Goal: Obtain resource: Obtain resource

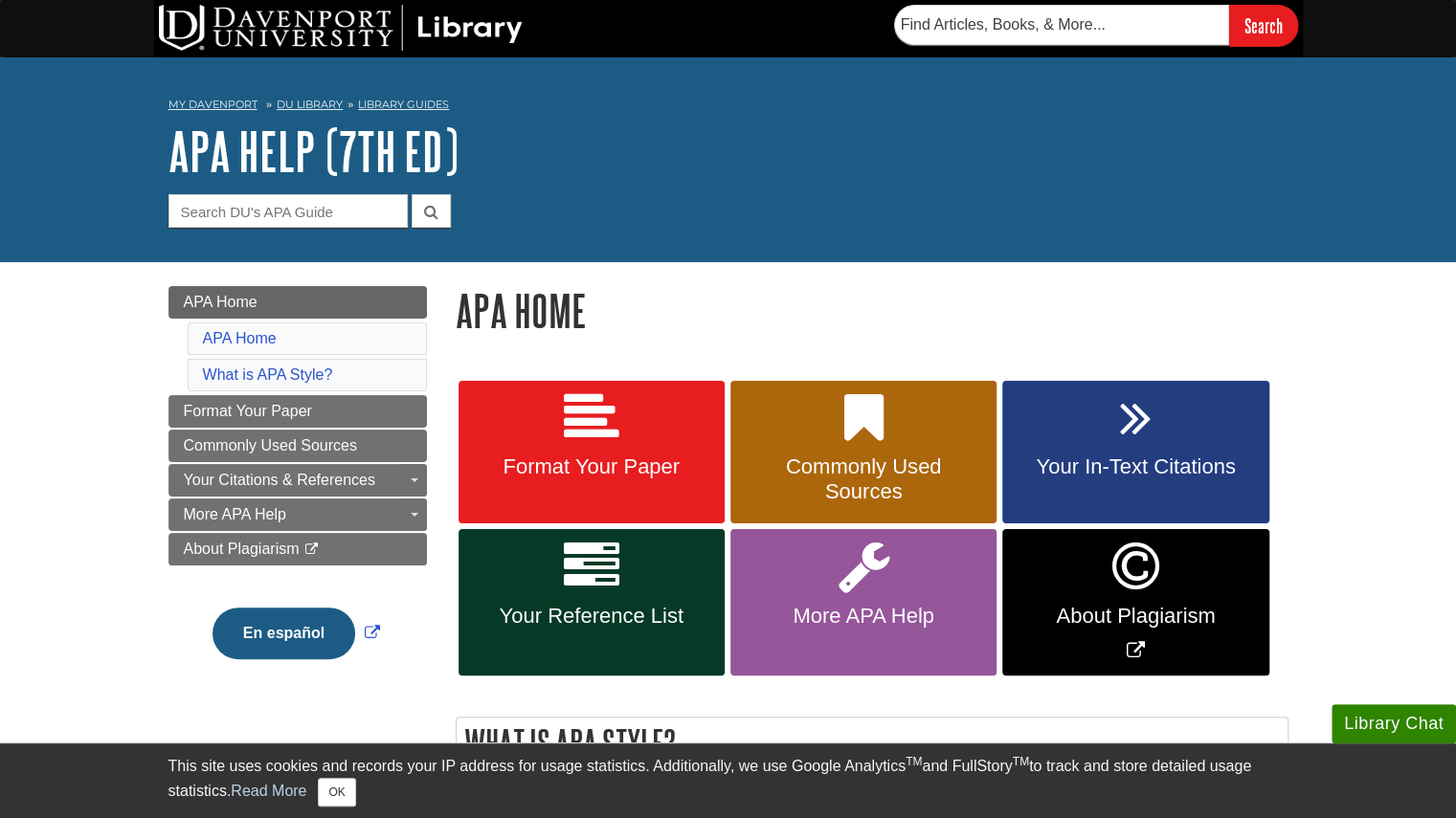
click at [772, 235] on div "My Davenport DU Library Library Guides APA APA Help (7th Ed) APA Home Search th…" at bounding box center [728, 159] width 1456 height 205
click at [334, 787] on button "OK" at bounding box center [337, 792] width 38 height 29
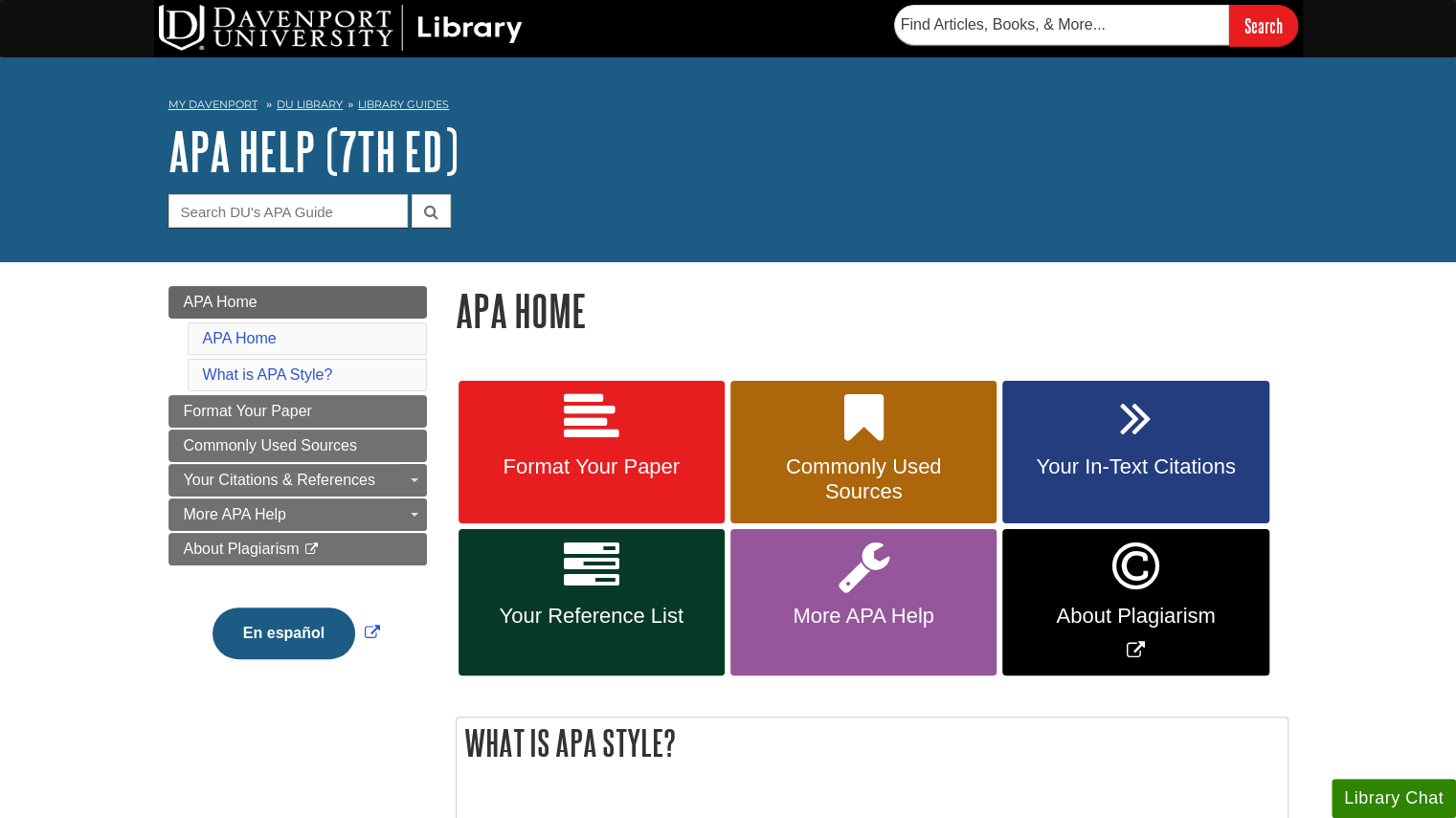
click at [1094, 233] on div "My Davenport DU Library Library Guides APA APA Help (7th Ed) APA Home Search th…" at bounding box center [728, 159] width 1456 height 205
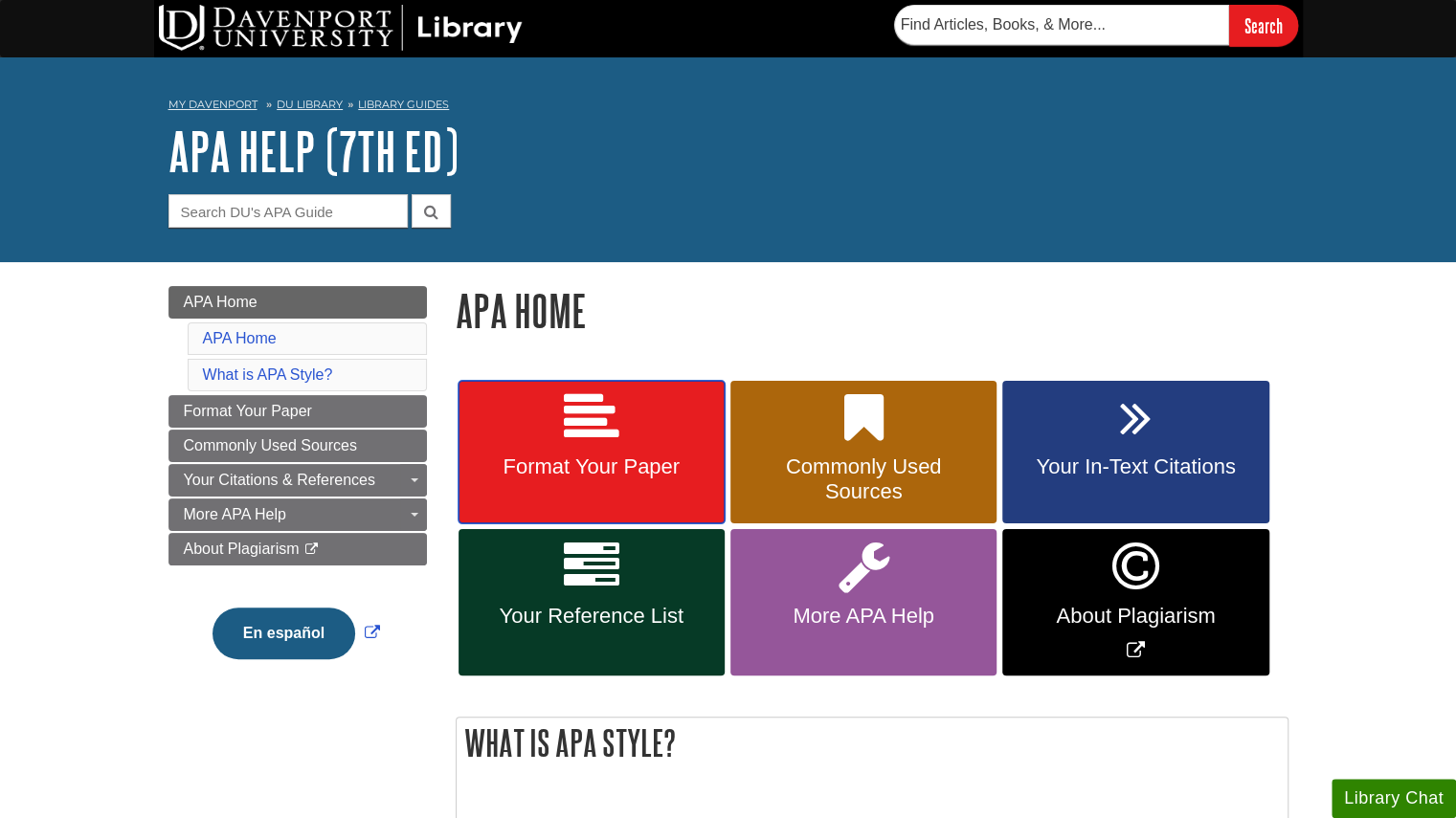
click at [607, 424] on icon at bounding box center [591, 418] width 55 height 55
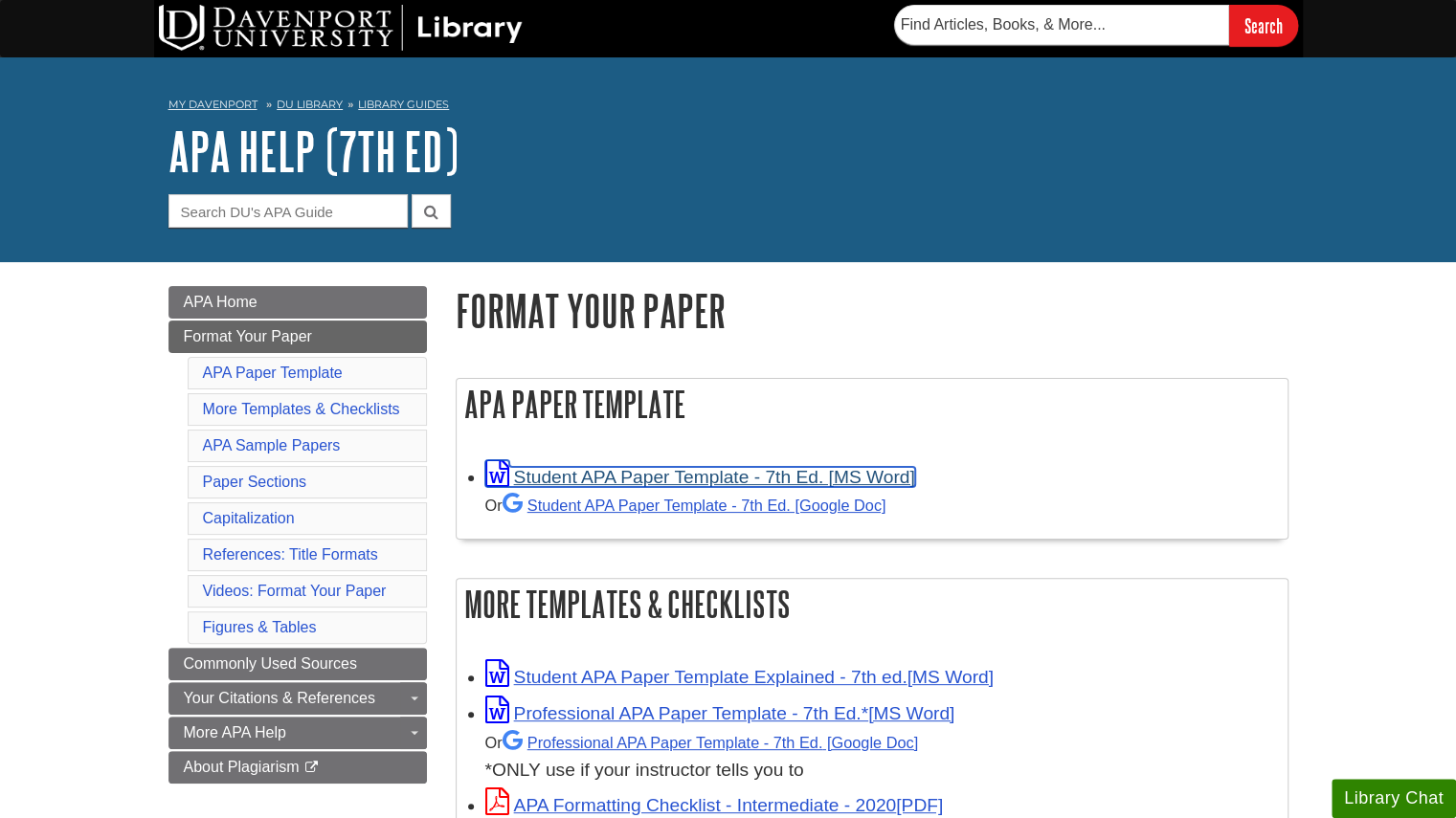
click at [599, 475] on link "Student APA Paper Template - 7th Ed. [MS Word]" at bounding box center [700, 477] width 430 height 20
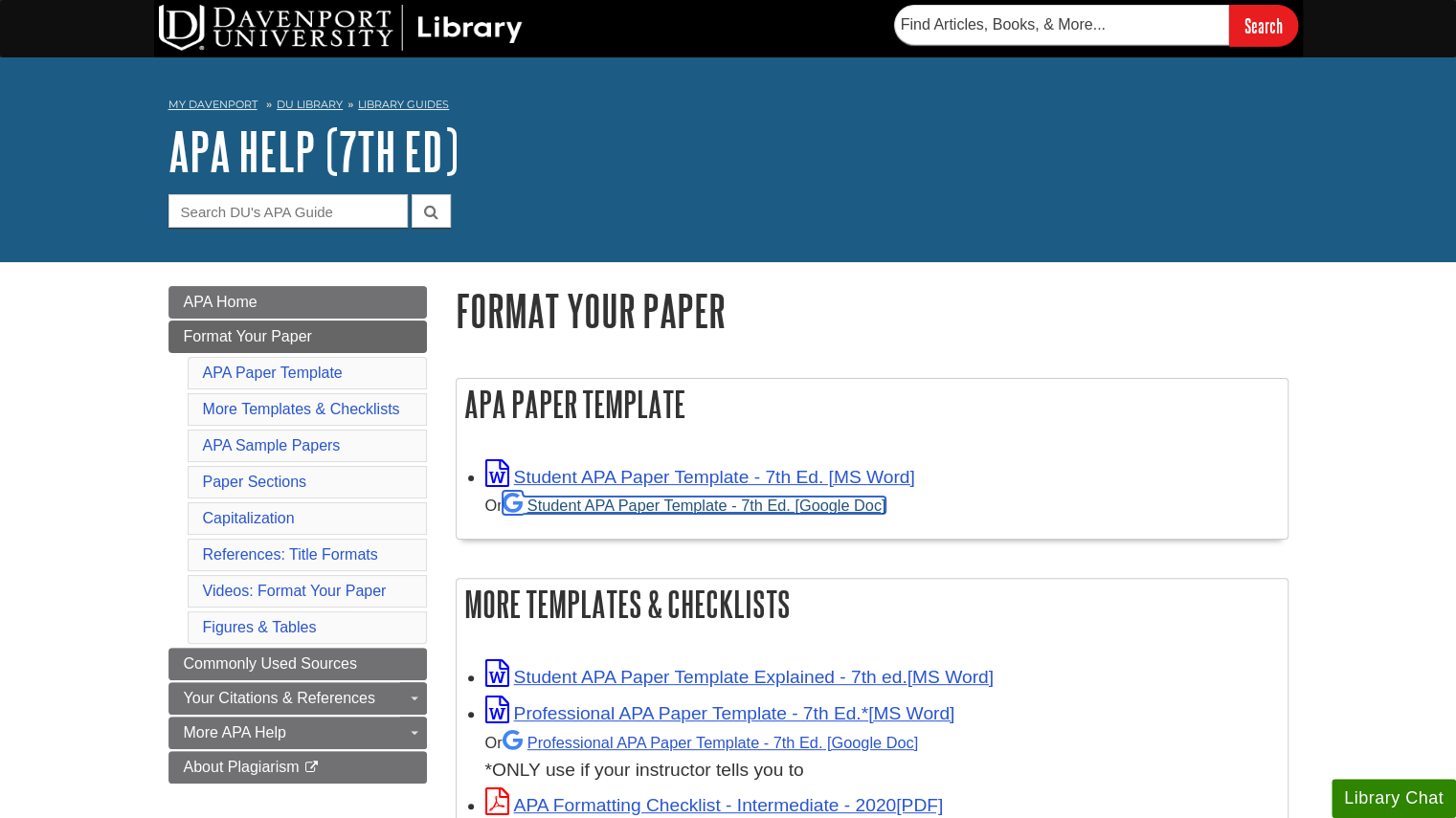
click at [653, 501] on link "Student APA Paper Template - 7th Ed. [Google Doc]" at bounding box center [694, 505] width 384 height 17
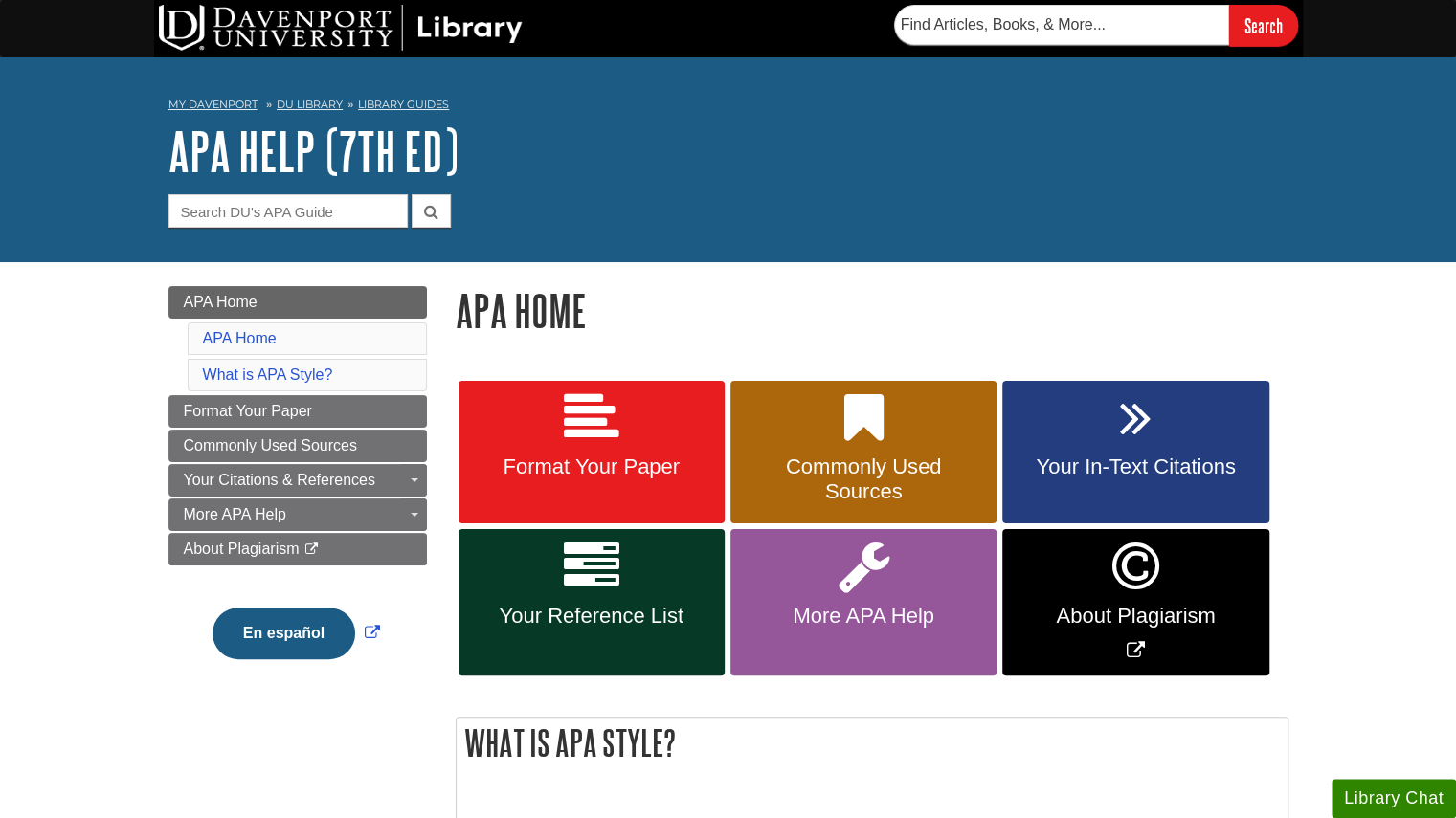
drag, startPoint x: 775, startPoint y: 20, endPoint x: 1058, endPoint y: 133, distance: 304.7
click at [1058, 133] on h1 "APA Help (7th Ed)" at bounding box center [728, 152] width 1120 height 57
drag, startPoint x: 1153, startPoint y: 14, endPoint x: 1152, endPoint y: 137, distance: 123.0
click at [1152, 137] on h1 "APA Help (7th Ed)" at bounding box center [728, 152] width 1120 height 57
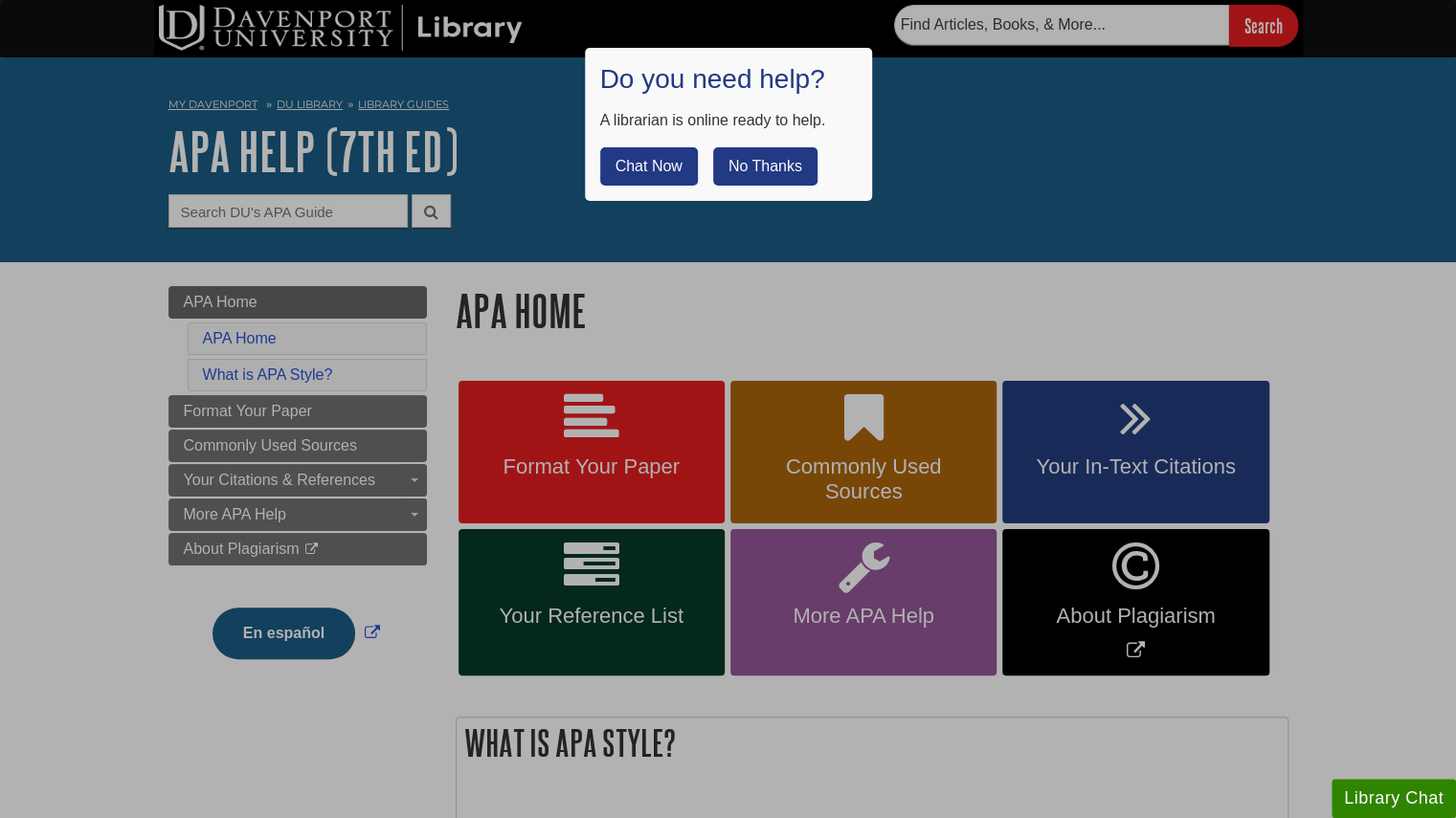
click at [736, 158] on button "No Thanks" at bounding box center [765, 166] width 104 height 39
